Goal: Task Accomplishment & Management: Complete application form

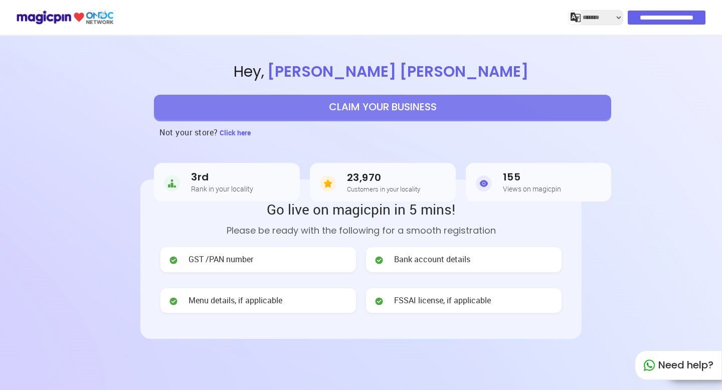
select select "*******"
drag, startPoint x: 193, startPoint y: 177, endPoint x: 226, endPoint y: 176, distance: 33.6
click at [226, 176] on h3 "3rd" at bounding box center [222, 178] width 62 height 12
drag, startPoint x: 345, startPoint y: 177, endPoint x: 400, endPoint y: 177, distance: 55.2
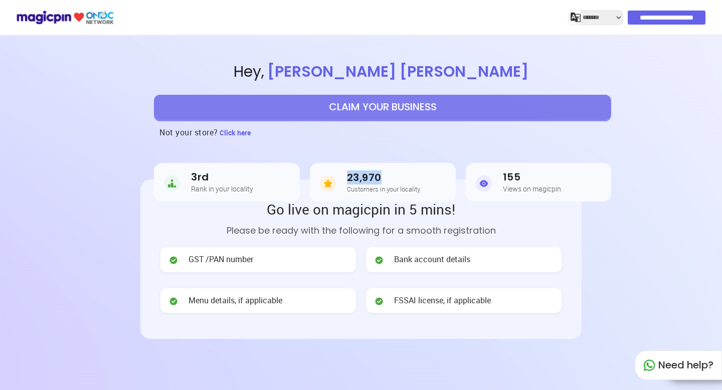
click at [400, 177] on div "23,970 Customers in your locality" at bounding box center [391, 182] width 98 height 21
drag, startPoint x: 504, startPoint y: 178, endPoint x: 546, endPoint y: 180, distance: 41.7
click at [546, 180] on h3 "155" at bounding box center [532, 178] width 58 height 12
click at [619, 220] on header "**********" at bounding box center [361, 249] width 722 height 426
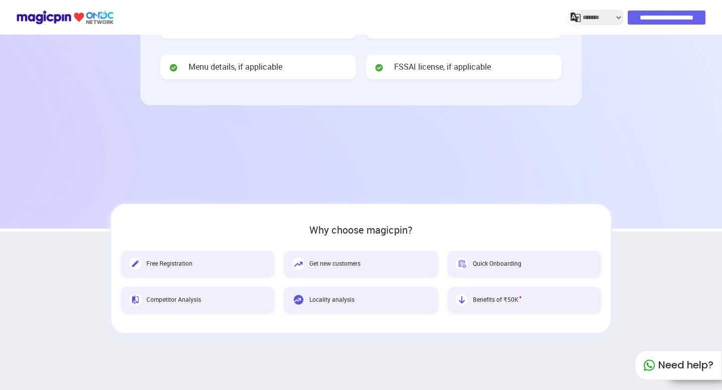
scroll to position [256, 0]
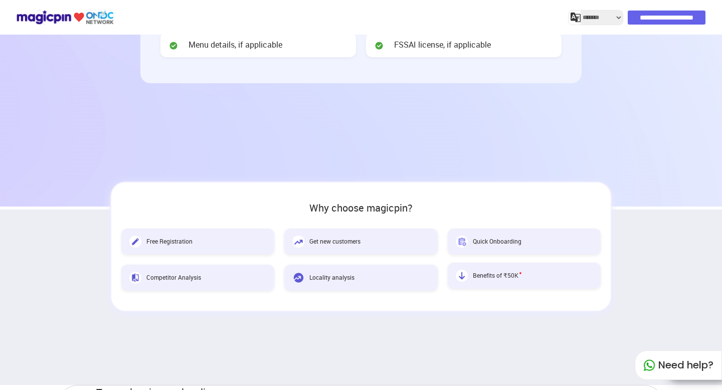
click at [488, 282] on div "Benefits of ₹50K *" at bounding box center [524, 276] width 153 height 26
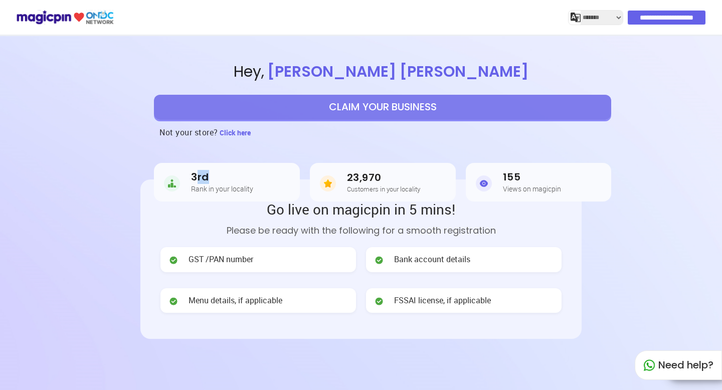
drag, startPoint x: 194, startPoint y: 177, endPoint x: 214, endPoint y: 175, distance: 20.2
click at [214, 175] on h3 "3rd" at bounding box center [222, 178] width 62 height 12
drag, startPoint x: 193, startPoint y: 177, endPoint x: 223, endPoint y: 175, distance: 30.1
click at [223, 175] on h3 "3rd" at bounding box center [222, 178] width 62 height 12
drag, startPoint x: 348, startPoint y: 177, endPoint x: 409, endPoint y: 177, distance: 60.7
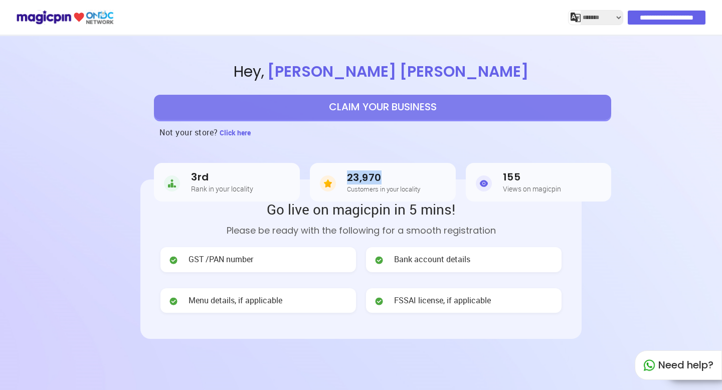
click at [409, 177] on h3 "23,970" at bounding box center [383, 178] width 73 height 12
drag, startPoint x: 503, startPoint y: 177, endPoint x: 569, endPoint y: 177, distance: 66.2
click at [569, 177] on div "155 Views on magicpin" at bounding box center [539, 183] width 83 height 22
drag, startPoint x: 193, startPoint y: 179, endPoint x: 233, endPoint y: 175, distance: 39.8
click at [233, 175] on h3 "3rd" at bounding box center [222, 178] width 62 height 12
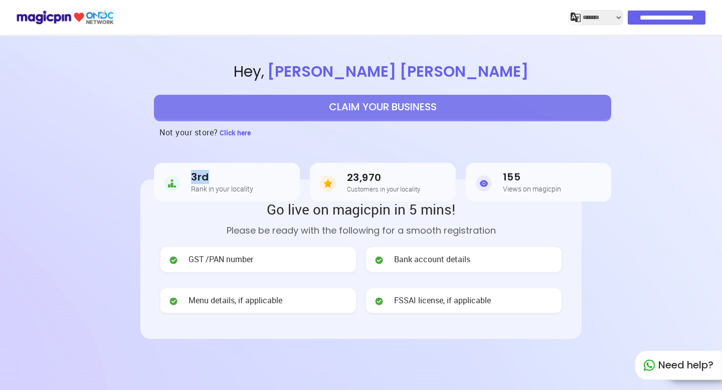
click at [34, 18] on img at bounding box center [65, 18] width 98 height 18
click at [43, 232] on header "**********" at bounding box center [361, 249] width 722 height 426
click at [82, 21] on img at bounding box center [65, 18] width 98 height 18
click at [104, 21] on img at bounding box center [65, 18] width 98 height 18
click at [77, 18] on img at bounding box center [65, 18] width 98 height 18
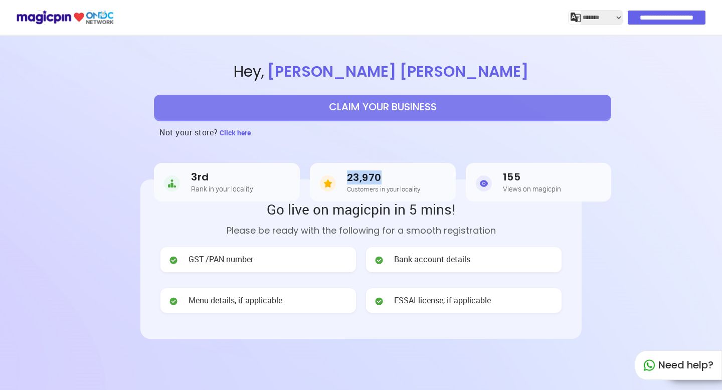
drag, startPoint x: 349, startPoint y: 177, endPoint x: 414, endPoint y: 176, distance: 65.7
click at [414, 176] on h3 "23,970" at bounding box center [383, 178] width 73 height 12
drag, startPoint x: 395, startPoint y: 259, endPoint x: 516, endPoint y: 262, distance: 121.4
click at [517, 262] on div "Bank account details" at bounding box center [464, 259] width 196 height 25
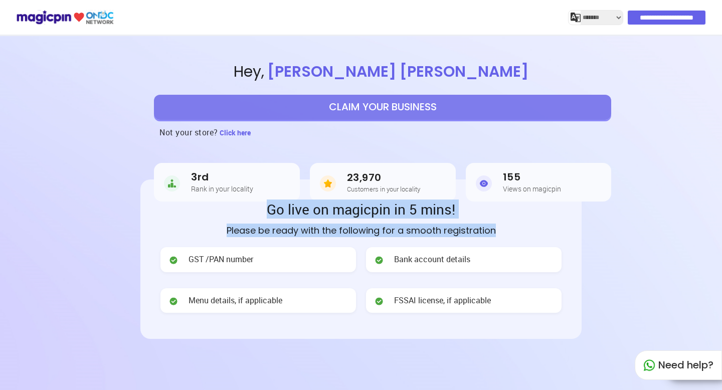
drag, startPoint x: 502, startPoint y: 228, endPoint x: 243, endPoint y: 213, distance: 259.3
click at [243, 213] on div "Go live on magicpin in 5 mins! Please be ready with the following for a smooth …" at bounding box center [361, 259] width 401 height 119
click at [477, 189] on img at bounding box center [484, 184] width 16 height 20
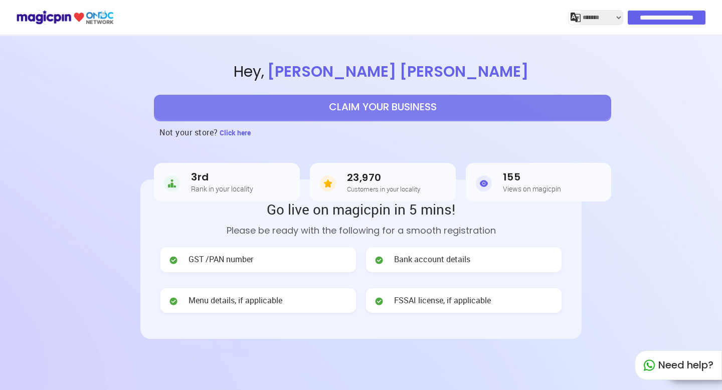
click at [403, 178] on h3 "23,970" at bounding box center [383, 178] width 73 height 12
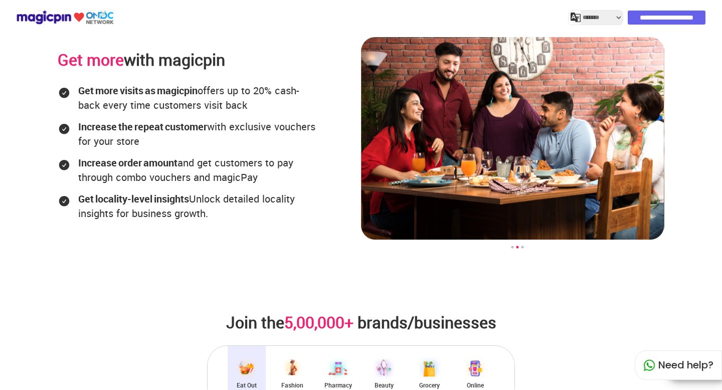
scroll to position [1867, 0]
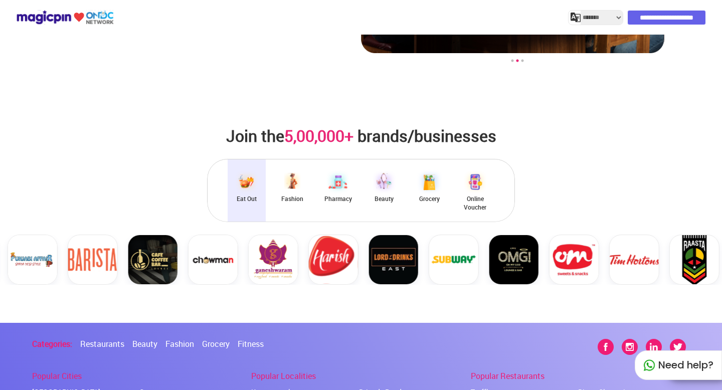
click at [248, 170] on img at bounding box center [246, 182] width 25 height 25
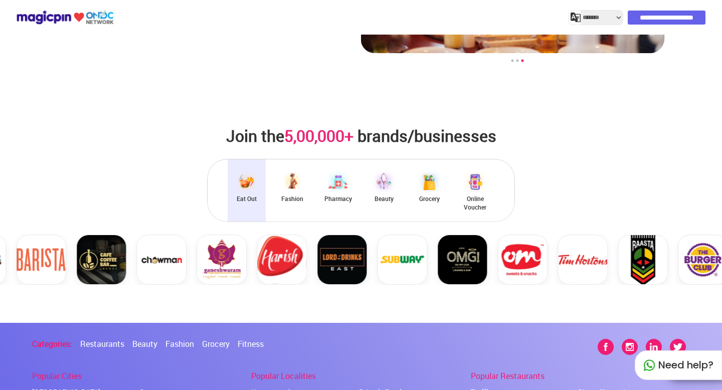
click at [248, 170] on img at bounding box center [246, 182] width 25 height 25
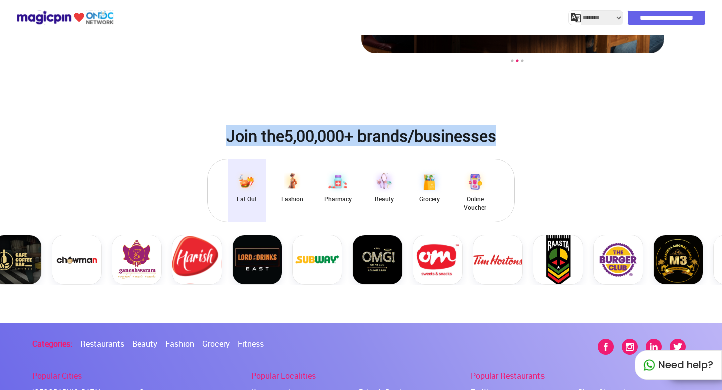
drag, startPoint x: 498, startPoint y: 99, endPoint x: 224, endPoint y: 101, distance: 273.4
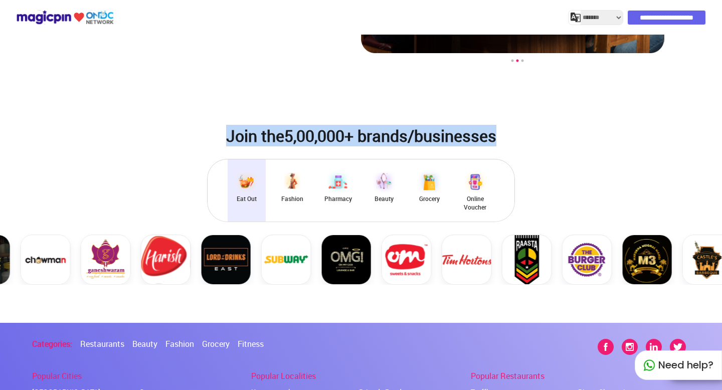
click at [226, 125] on div "Join the 5,00,000+ brands/businesses" at bounding box center [361, 135] width 270 height 21
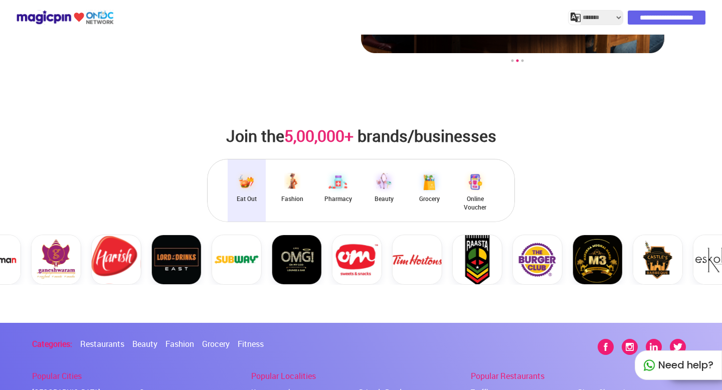
click at [268, 125] on div "Join the 5,00,000+ brands/businesses" at bounding box center [361, 135] width 270 height 21
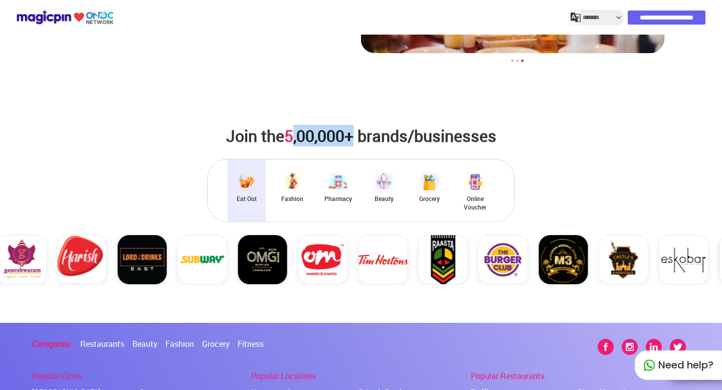
drag, startPoint x: 295, startPoint y: 99, endPoint x: 353, endPoint y: 101, distance: 57.7
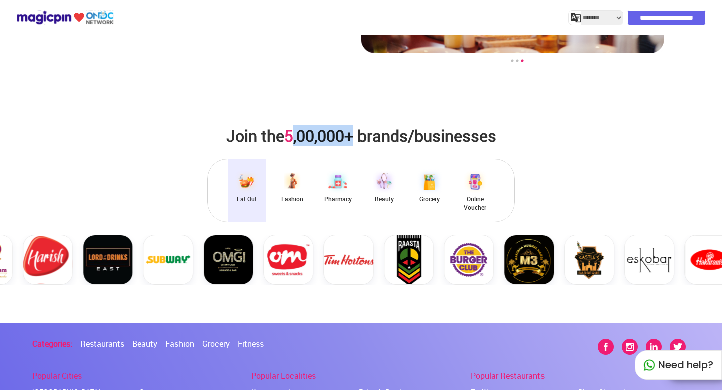
click at [354, 125] on span "5,00,000+" at bounding box center [318, 136] width 69 height 22
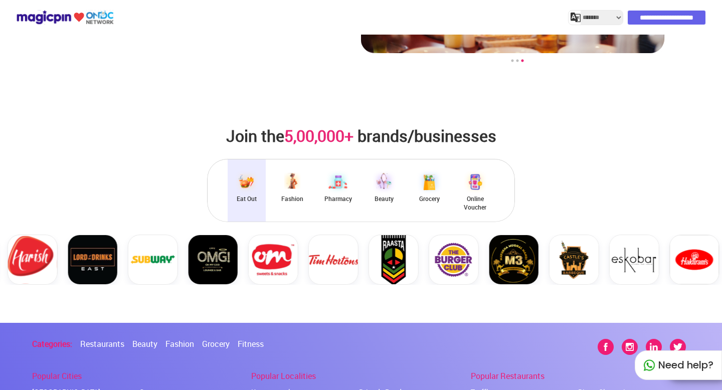
click at [398, 89] on div "Join the 5,00,000+ brands/businesses Eat Out Fashion Pharmacy Beauty Grocery On…" at bounding box center [361, 206] width 722 height 234
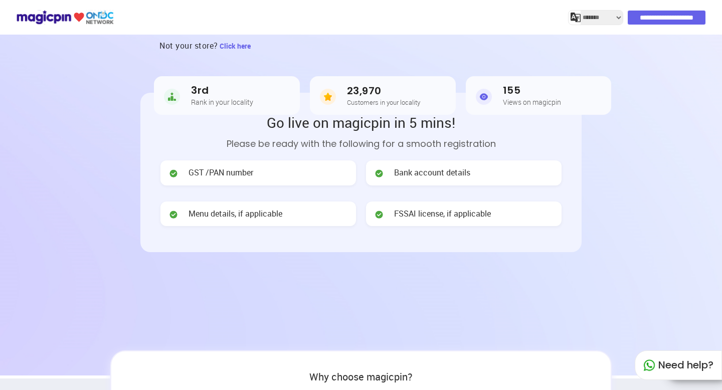
scroll to position [0, 0]
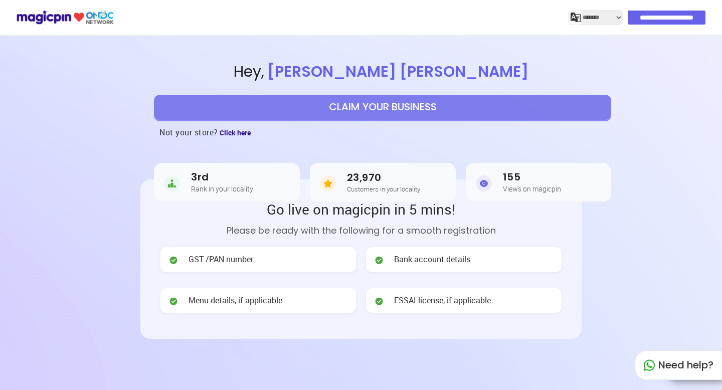
click at [244, 135] on span "Click here" at bounding box center [235, 133] width 31 height 10
select select "*******"
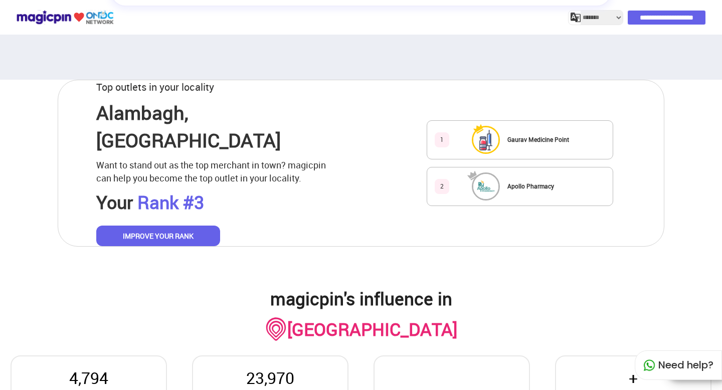
scroll to position [521, 0]
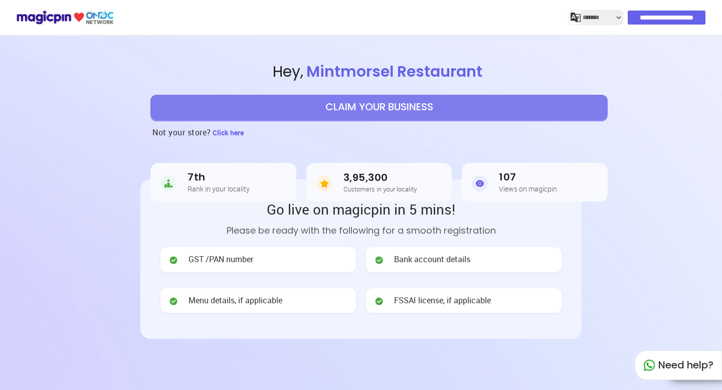
select select "*******"
click at [476, 109] on button "CLAIM YOUR BUSINESS" at bounding box center [378, 107] width 457 height 25
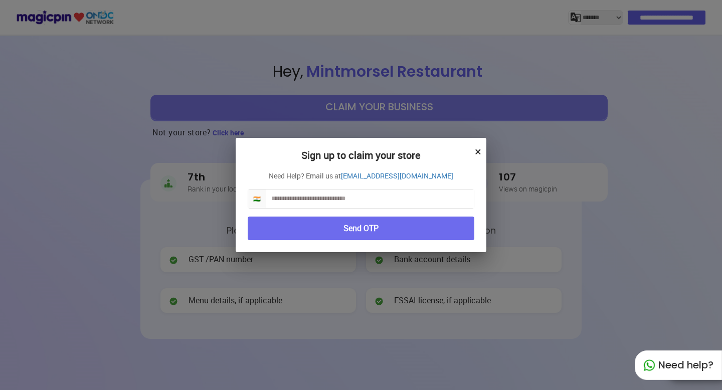
click at [480, 150] on button "×" at bounding box center [478, 151] width 7 height 17
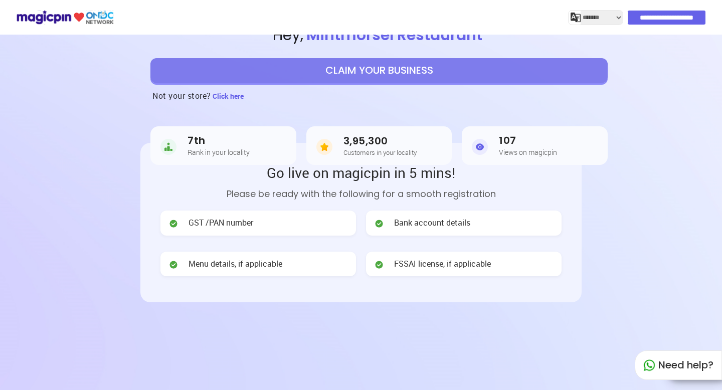
scroll to position [35, 0]
